Goal: Task Accomplishment & Management: Manage account settings

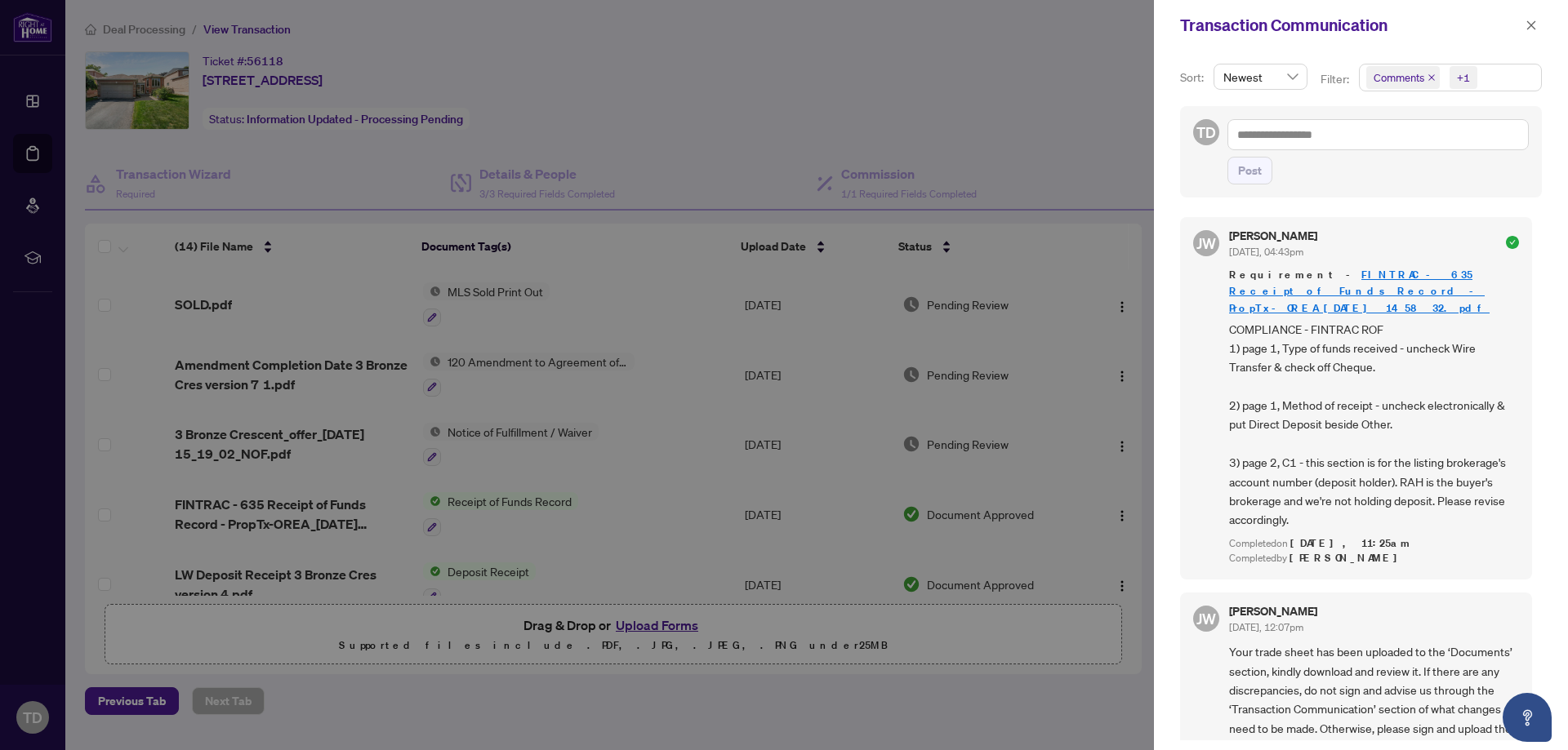
scroll to position [441, 0]
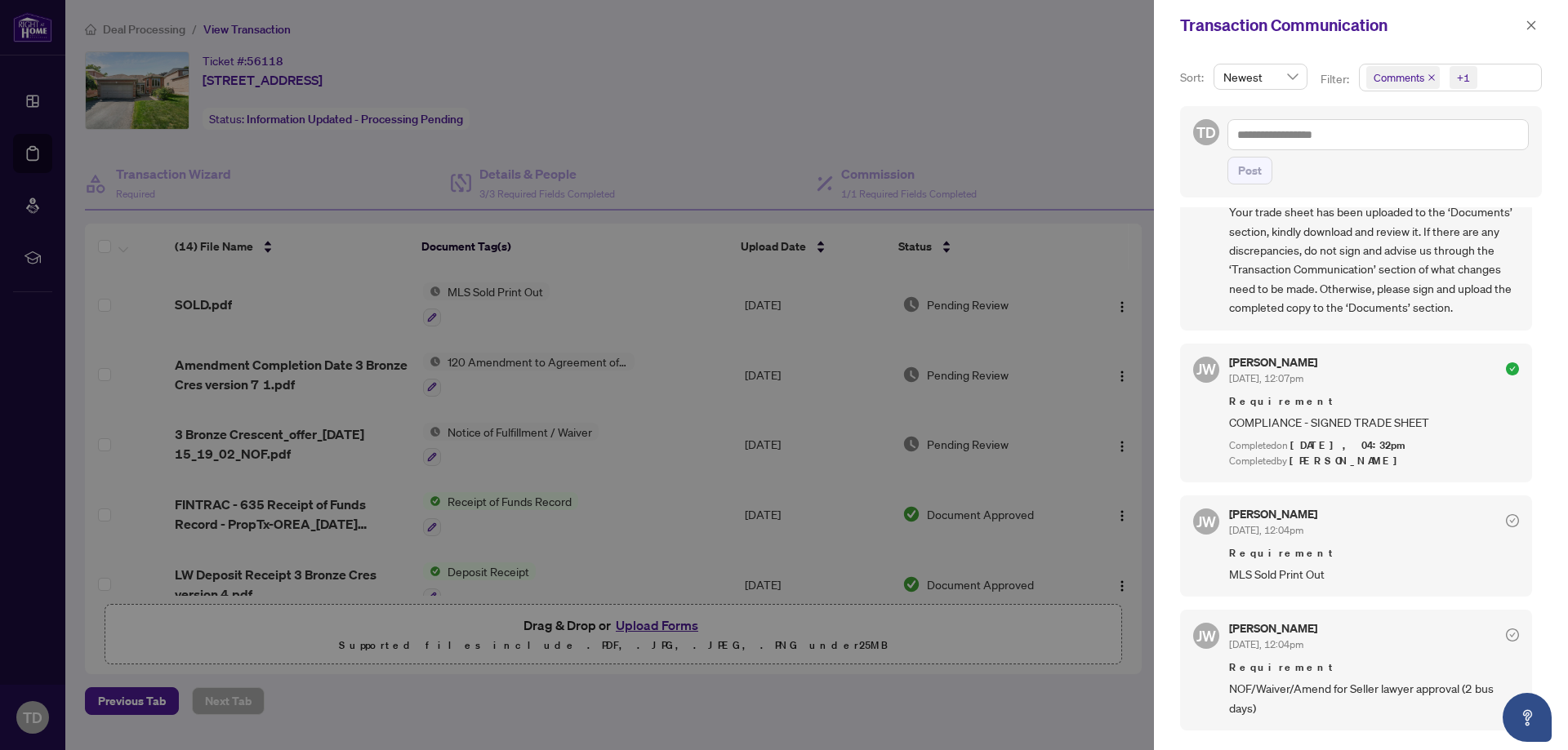
click at [970, 136] on div at bounding box center [784, 375] width 1568 height 750
click at [1096, 91] on div at bounding box center [784, 375] width 1568 height 750
click at [34, 91] on div at bounding box center [784, 375] width 1568 height 750
click at [40, 156] on div at bounding box center [784, 375] width 1568 height 750
click at [35, 154] on div at bounding box center [784, 375] width 1568 height 750
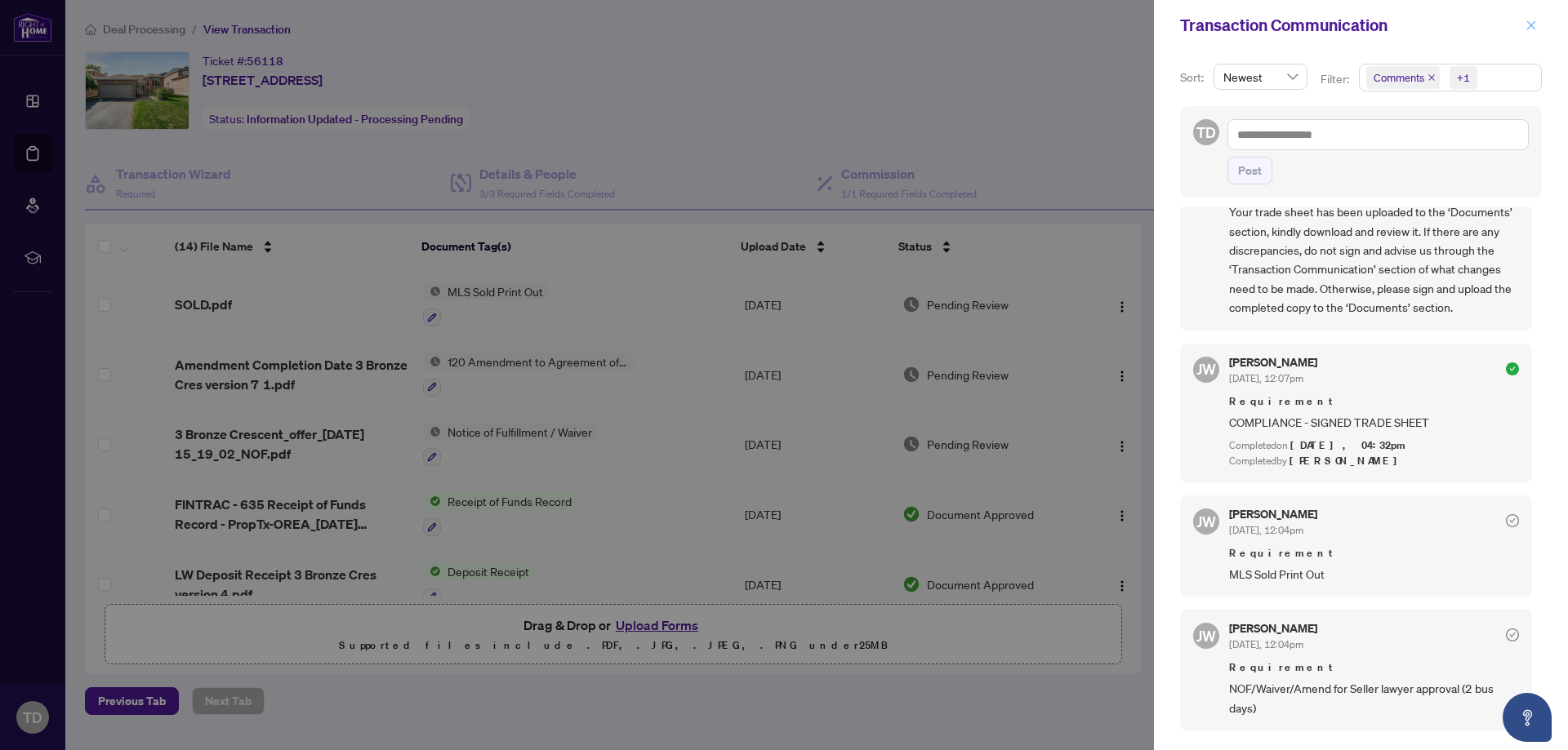
click at [1532, 22] on icon "close" at bounding box center [1532, 26] width 12 height 12
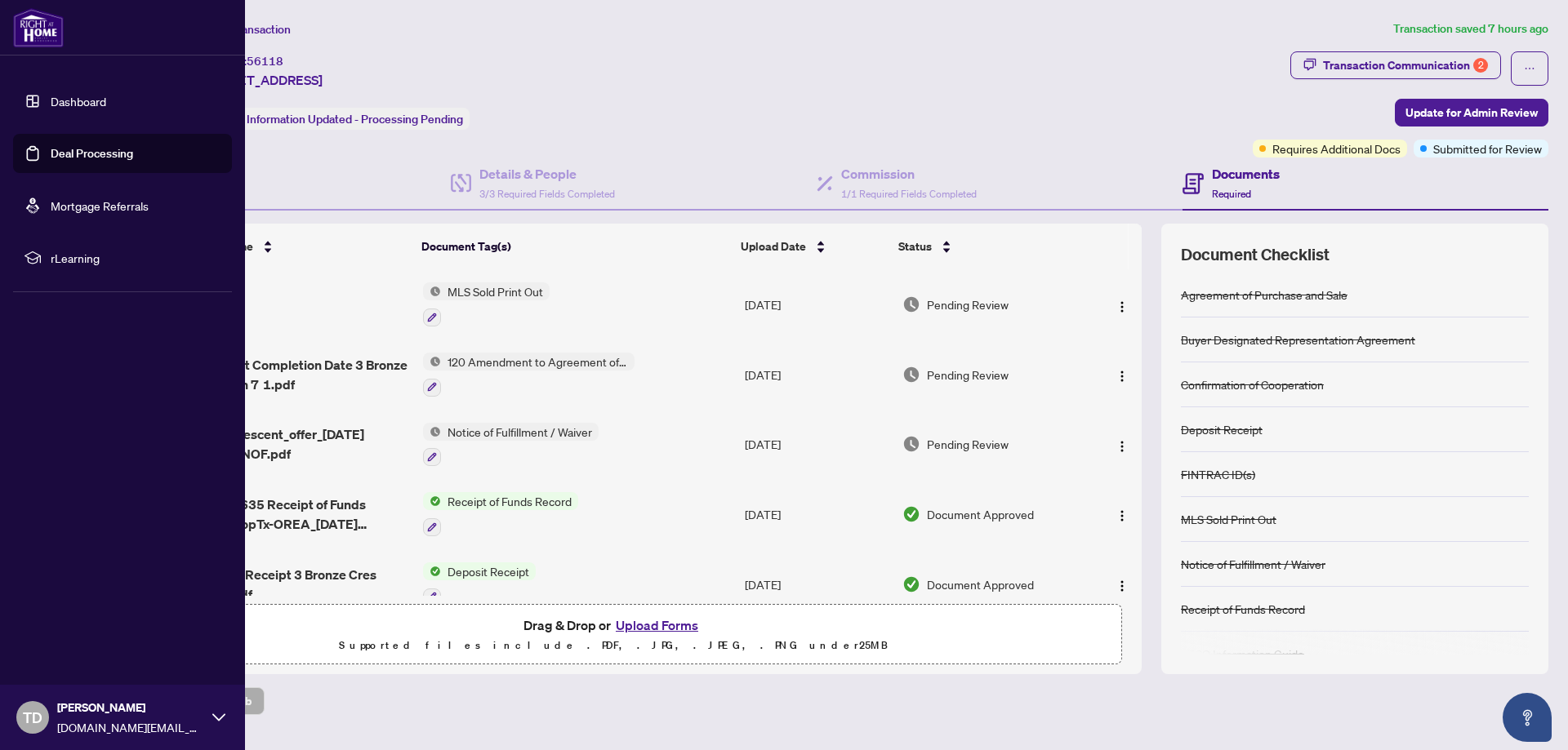
click at [113, 153] on link "Deal Processing" at bounding box center [92, 153] width 83 height 15
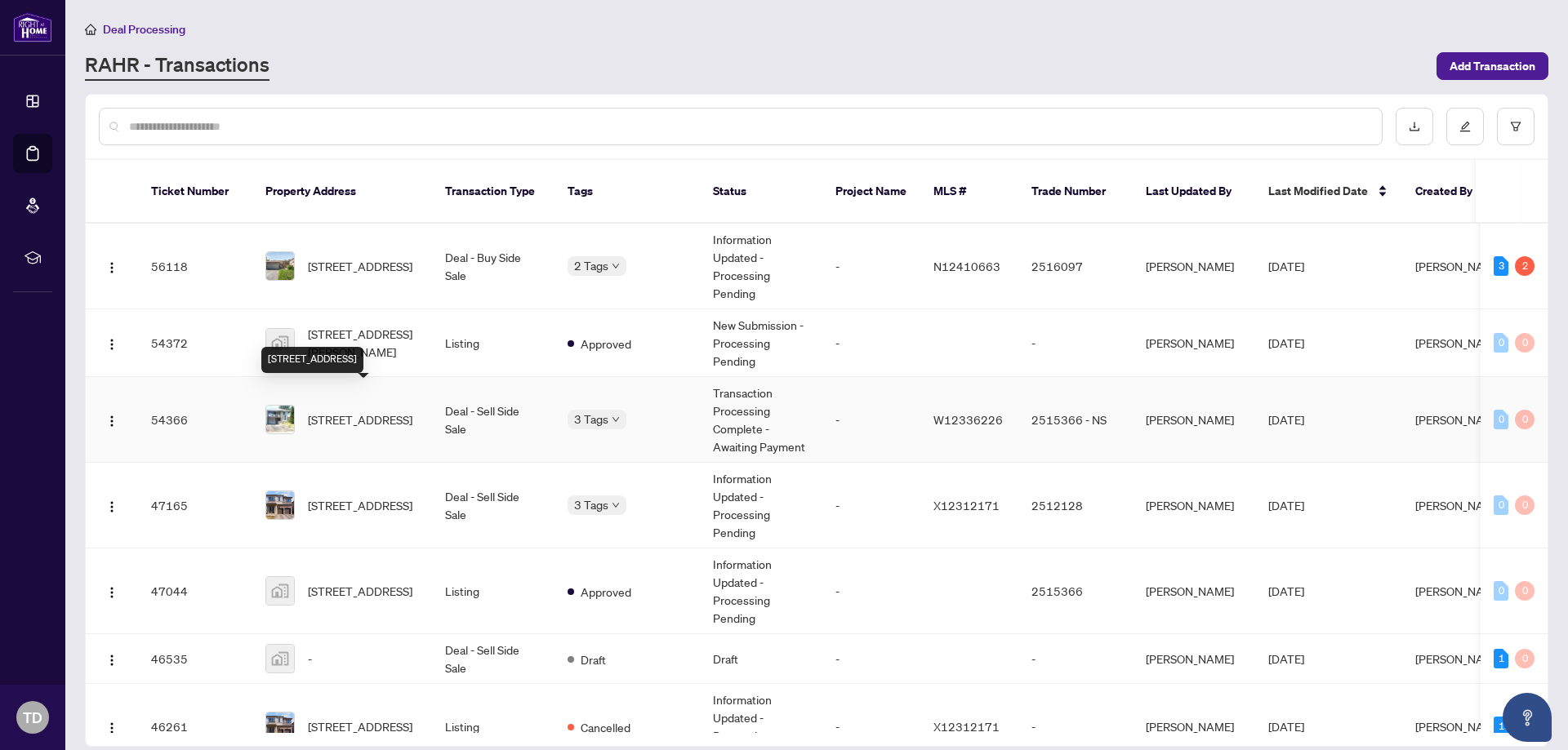
click at [364, 411] on span "[STREET_ADDRESS]" at bounding box center [360, 420] width 104 height 18
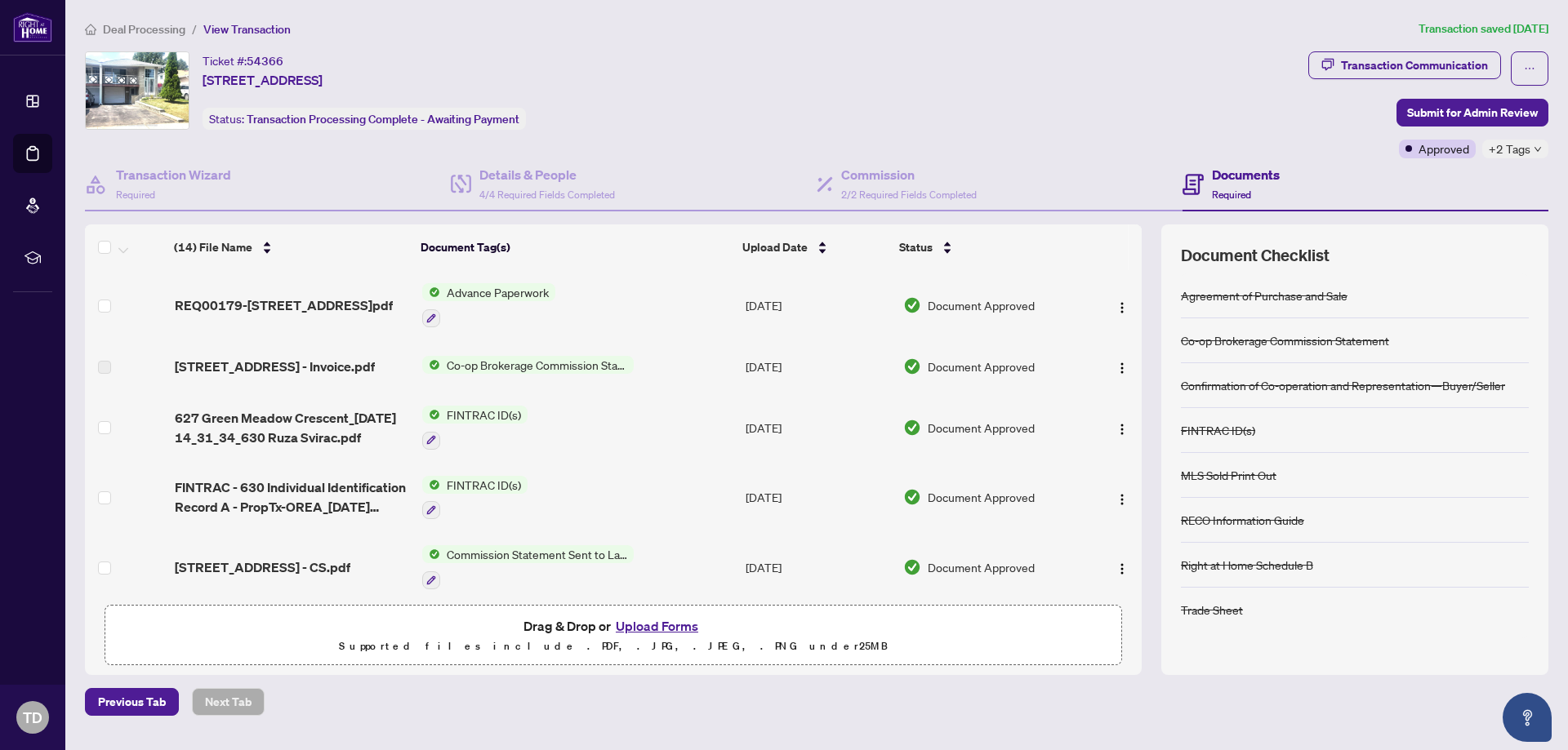
click at [667, 623] on button "Upload Forms" at bounding box center [657, 627] width 93 height 22
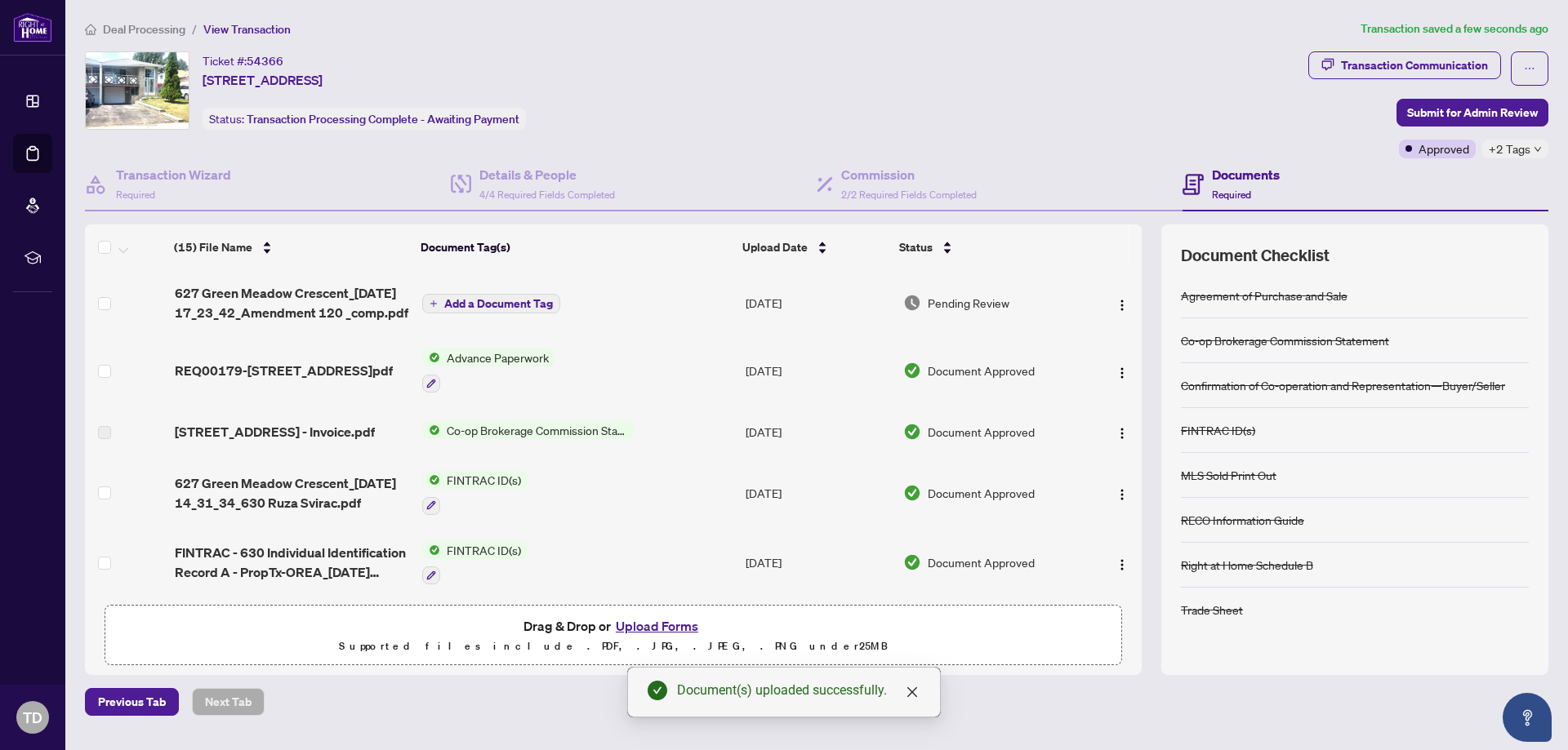
click at [509, 290] on td "Add a Document Tag" at bounding box center [578, 303] width 323 height 65
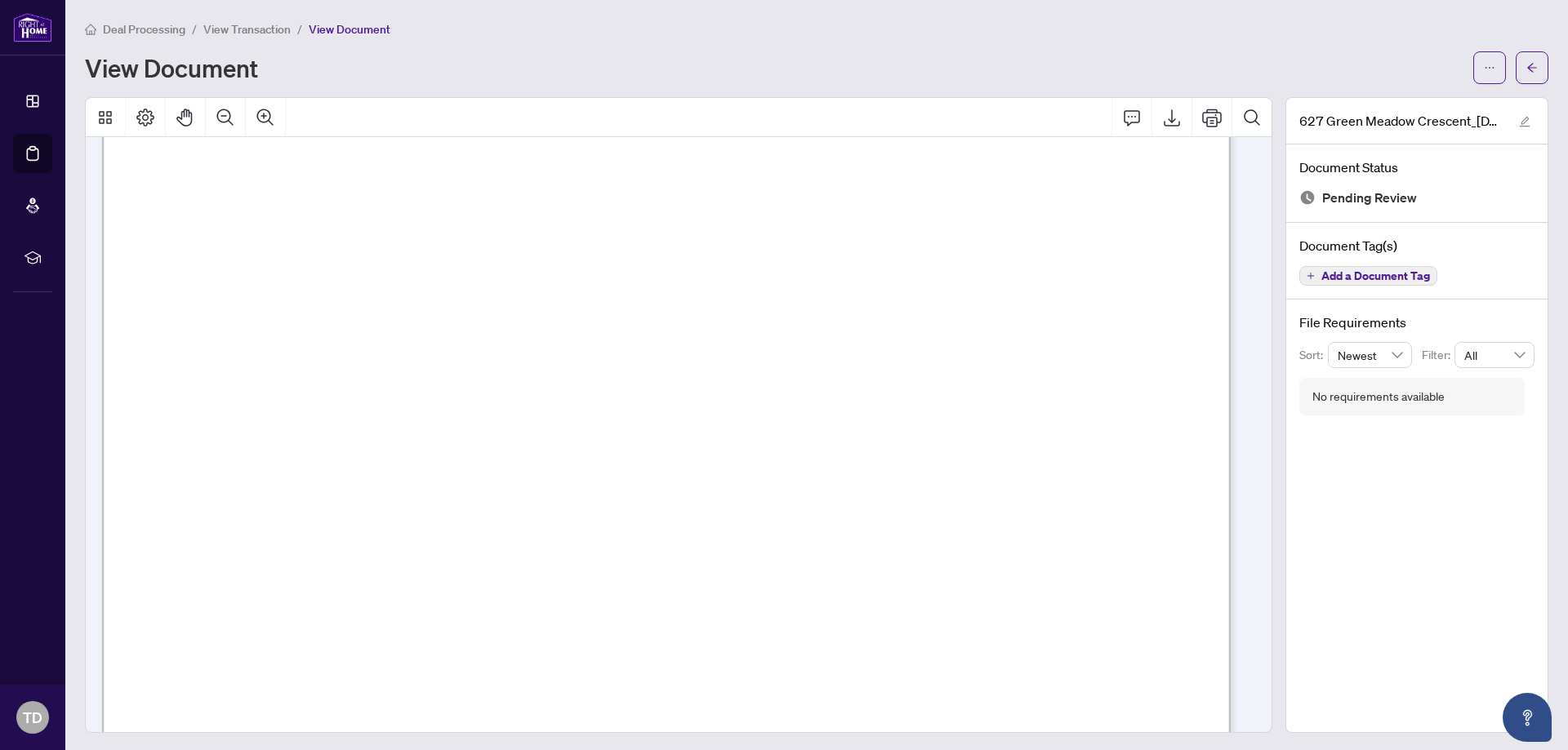
scroll to position [82, 0]
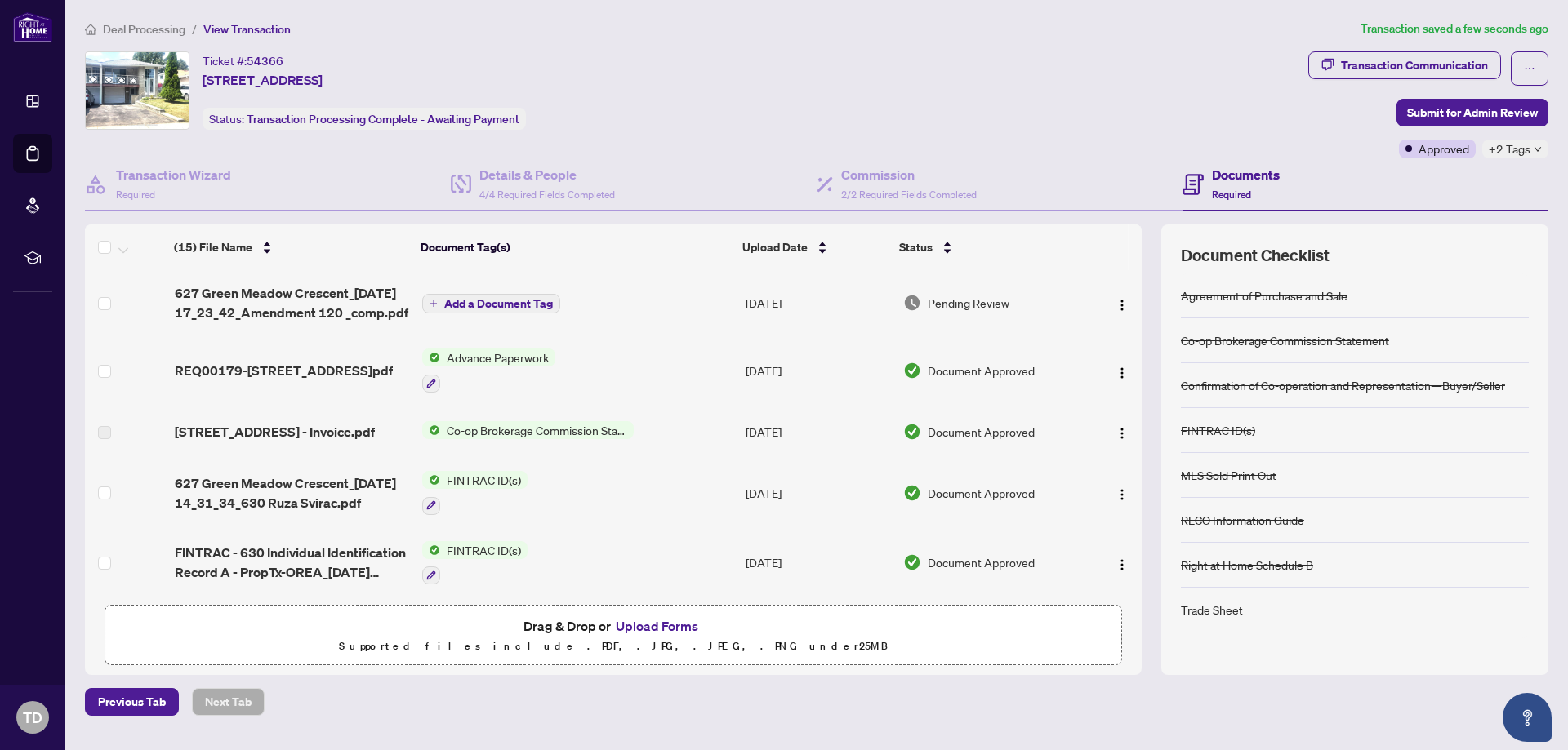
click at [493, 302] on span "Add a Document Tag" at bounding box center [499, 304] width 108 height 12
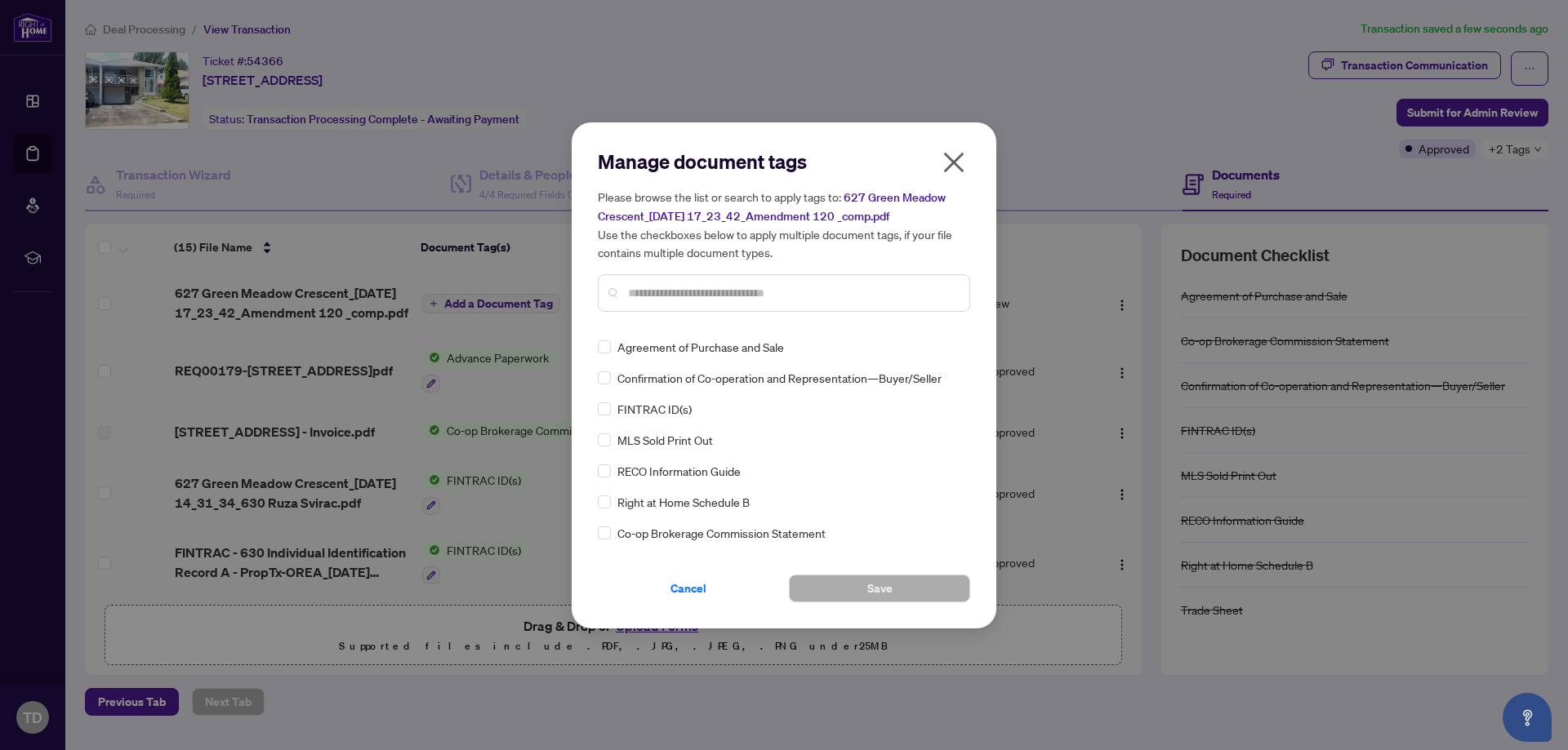
click at [707, 288] on input "text" at bounding box center [791, 293] width 328 height 18
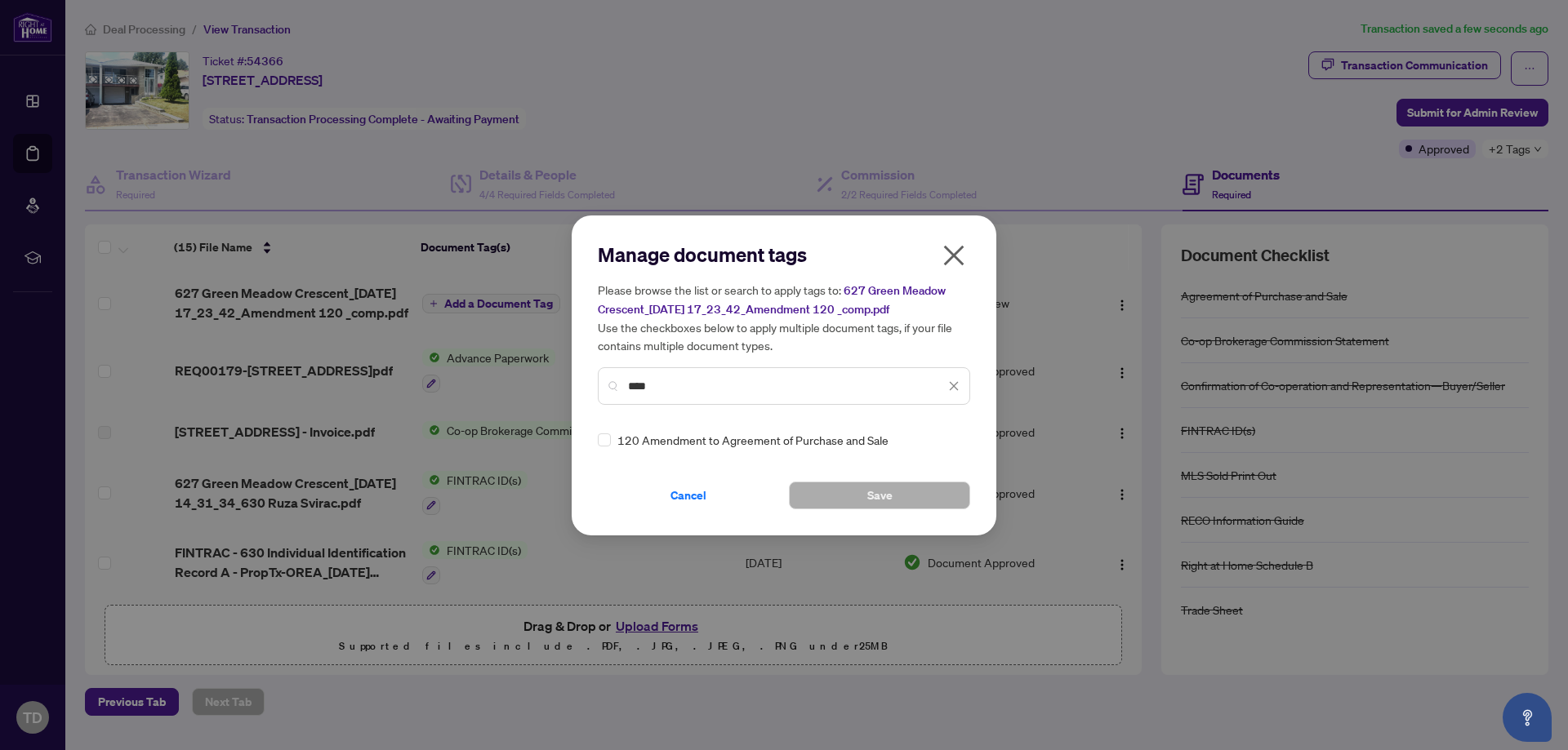
type input "***"
click at [884, 500] on span "Save" at bounding box center [880, 496] width 26 height 27
